Goal: Information Seeking & Learning: Learn about a topic

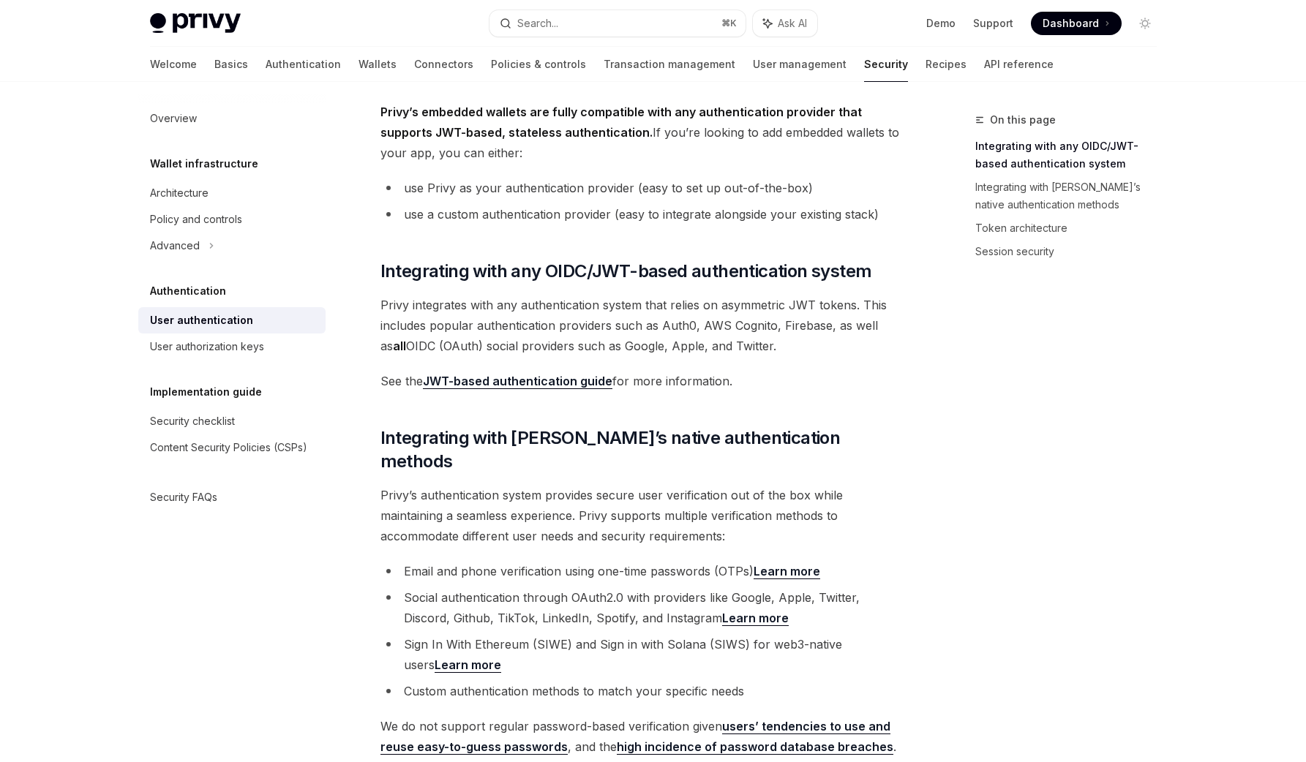
scroll to position [91, 0]
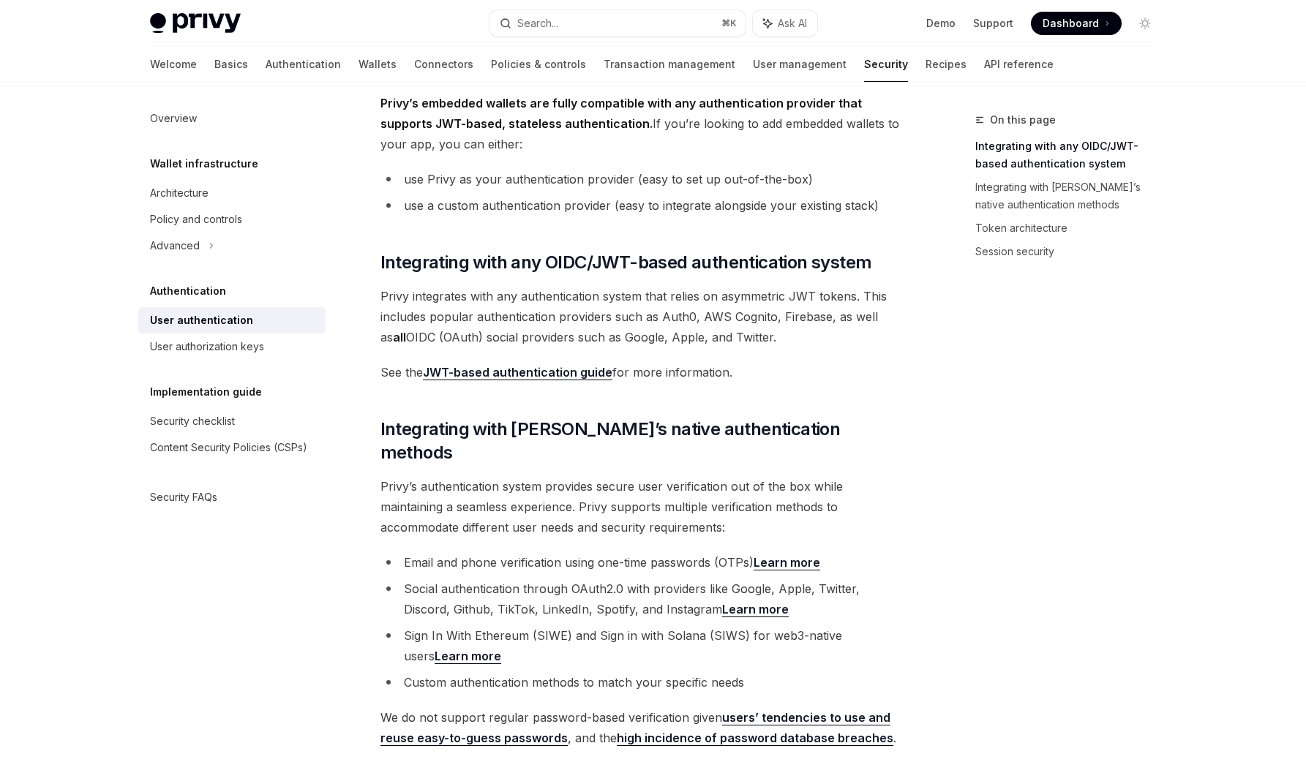
click at [784, 555] on link "Learn more" at bounding box center [787, 562] width 67 height 15
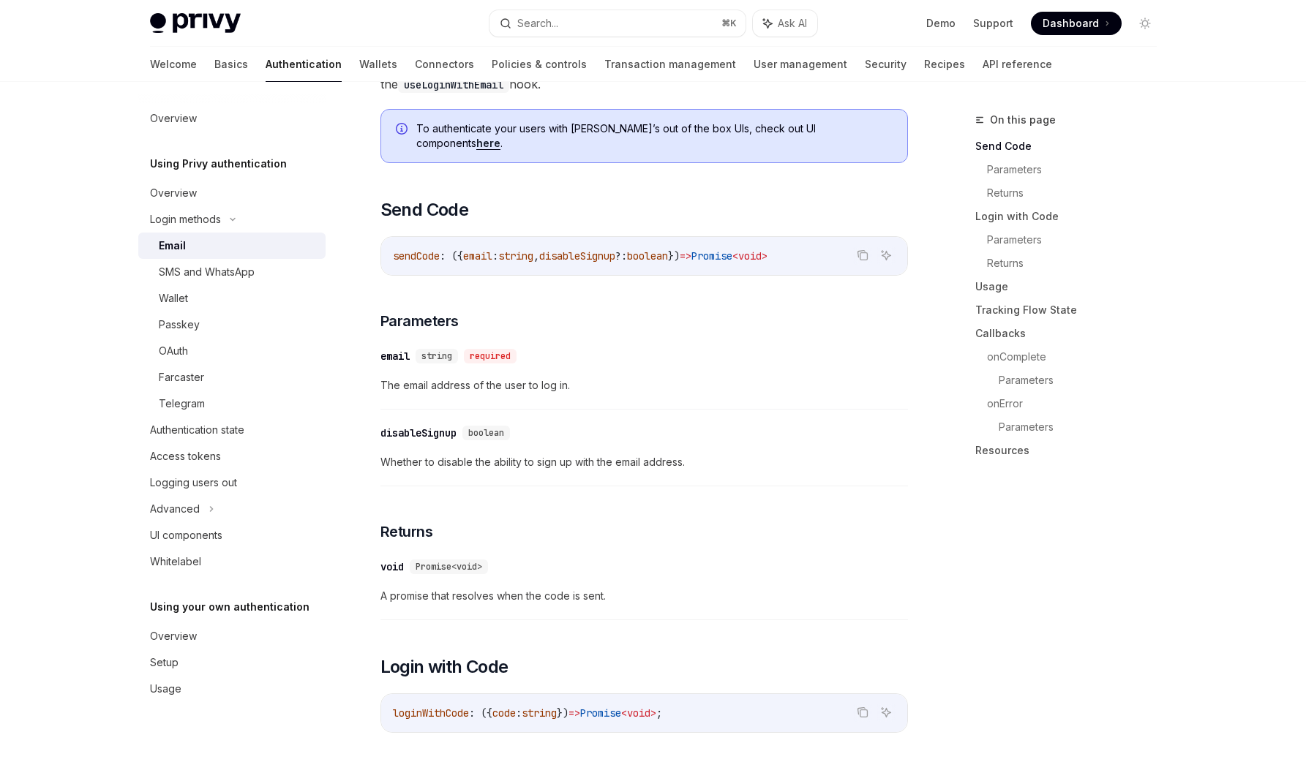
scroll to position [312, 0]
click at [229, 277] on div "SMS and WhatsApp" at bounding box center [207, 272] width 96 height 18
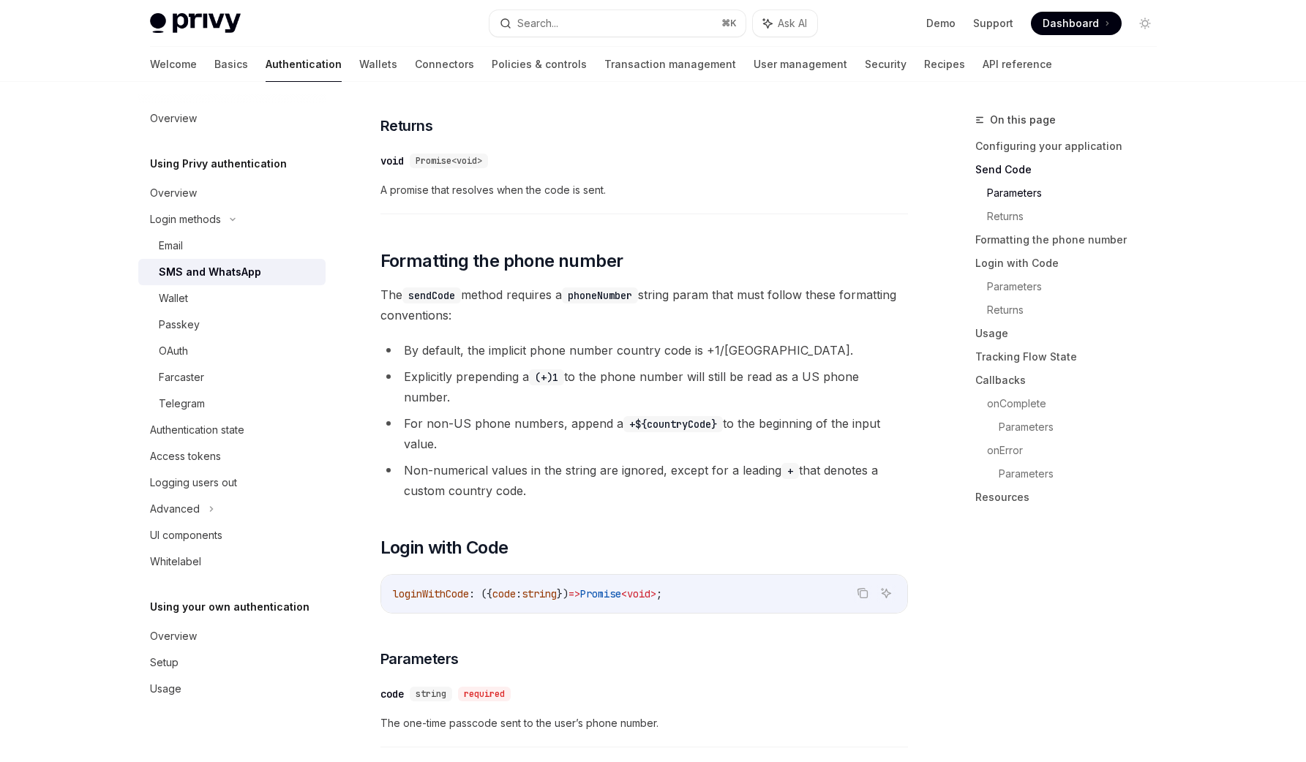
scroll to position [1067, 0]
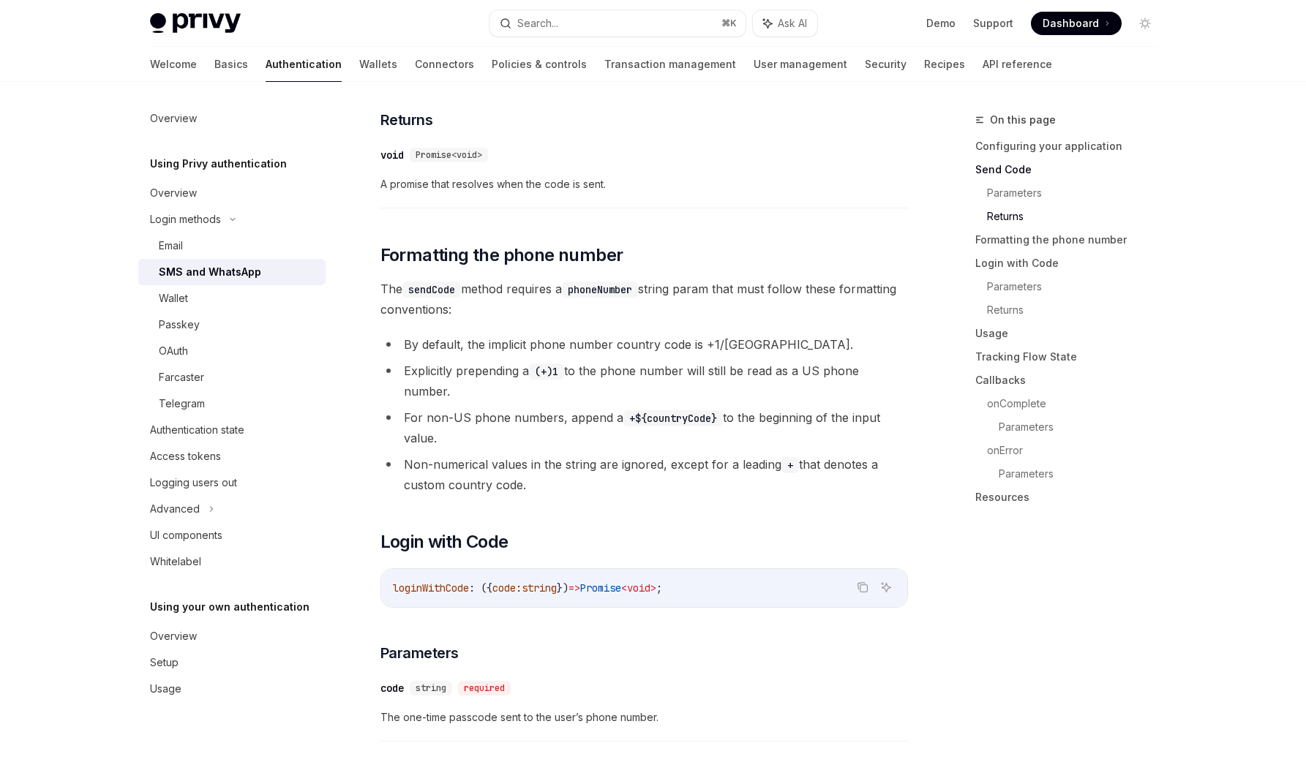
click at [541, 371] on li "Explicitly prepending a (+)1 to the phone number will still be read as a US pho…" at bounding box center [643, 381] width 527 height 41
click at [714, 373] on li "Explicitly prepending a (+)1 to the phone number will still be read as a US pho…" at bounding box center [643, 381] width 527 height 41
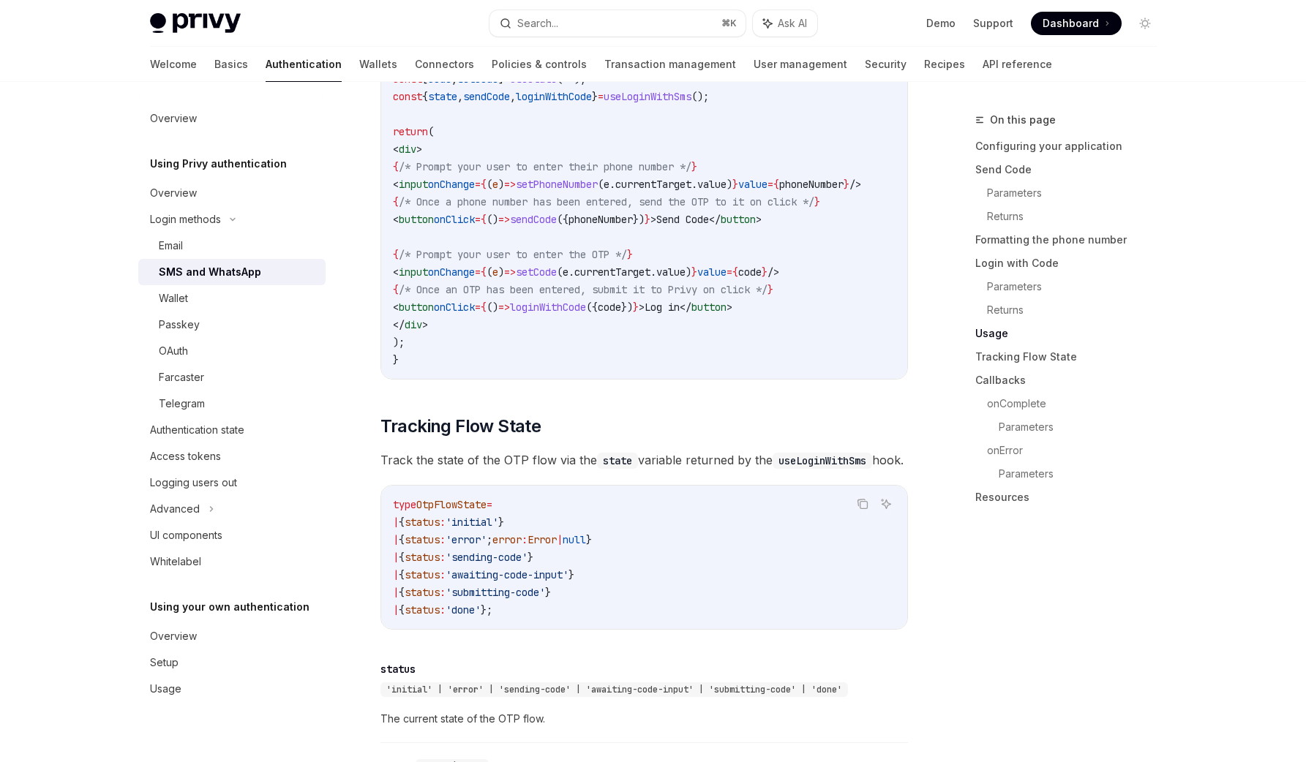
scroll to position [1929, 0]
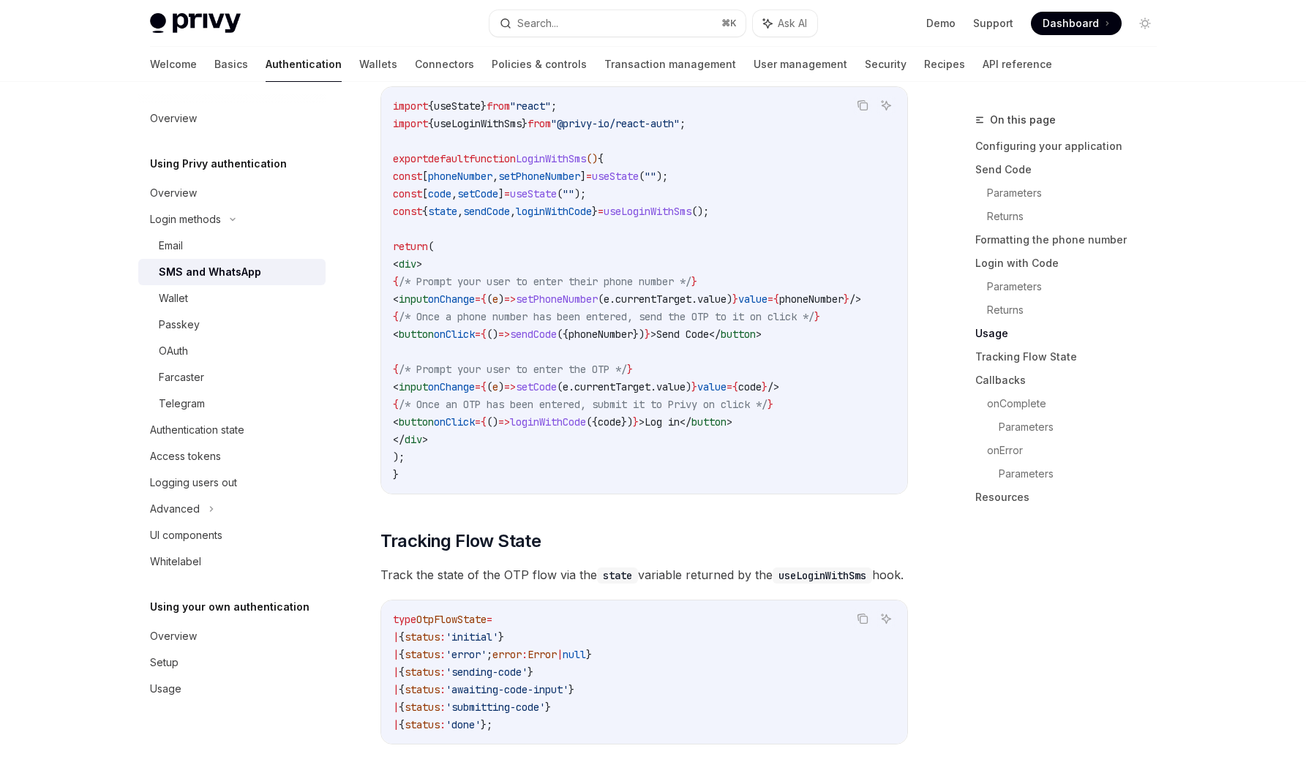
click at [266, 70] on link "Authentication" at bounding box center [304, 64] width 76 height 35
type textarea "*"
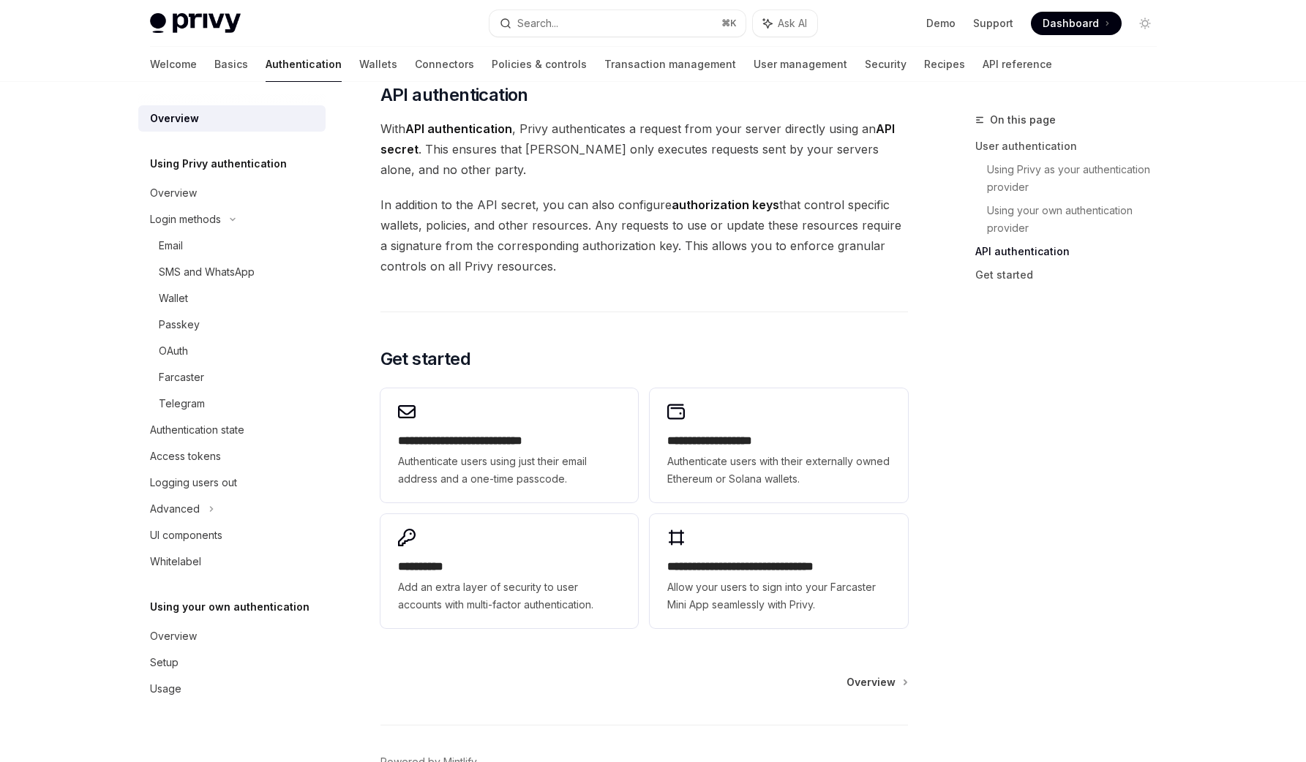
scroll to position [996, 0]
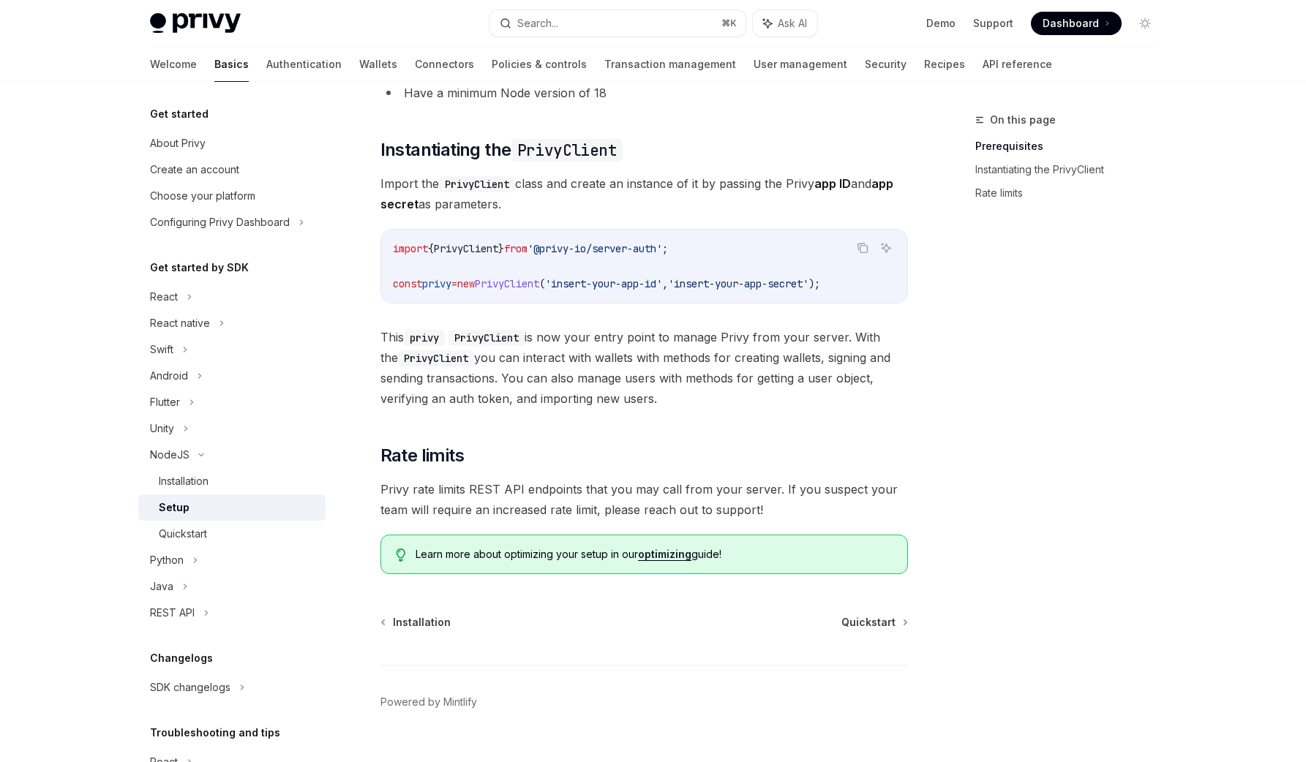
scroll to position [228, 0]
